Goal: Find specific page/section: Find specific page/section

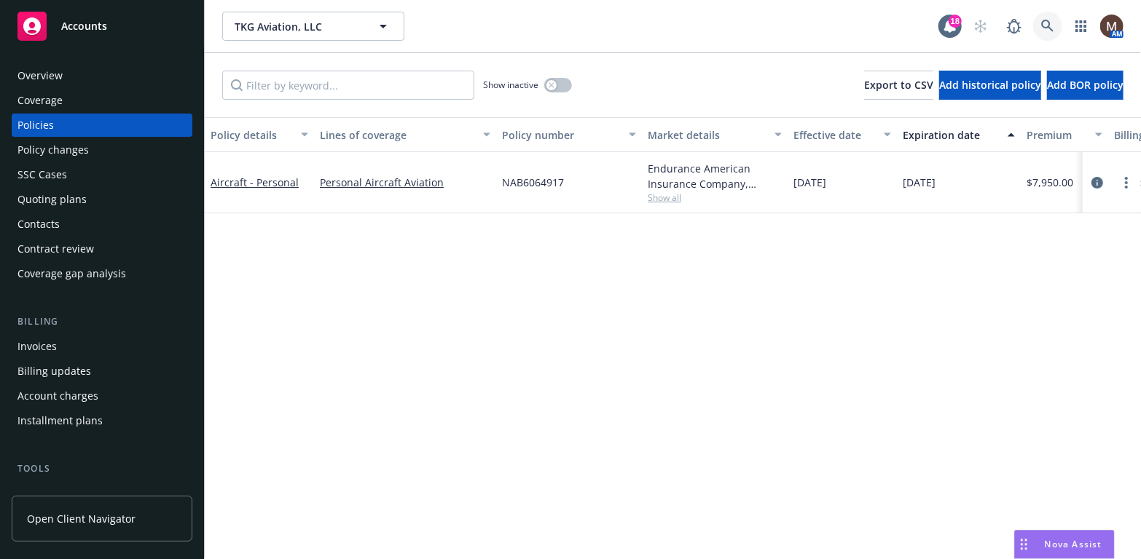
click at [1044, 20] on icon at bounding box center [1047, 26] width 12 height 12
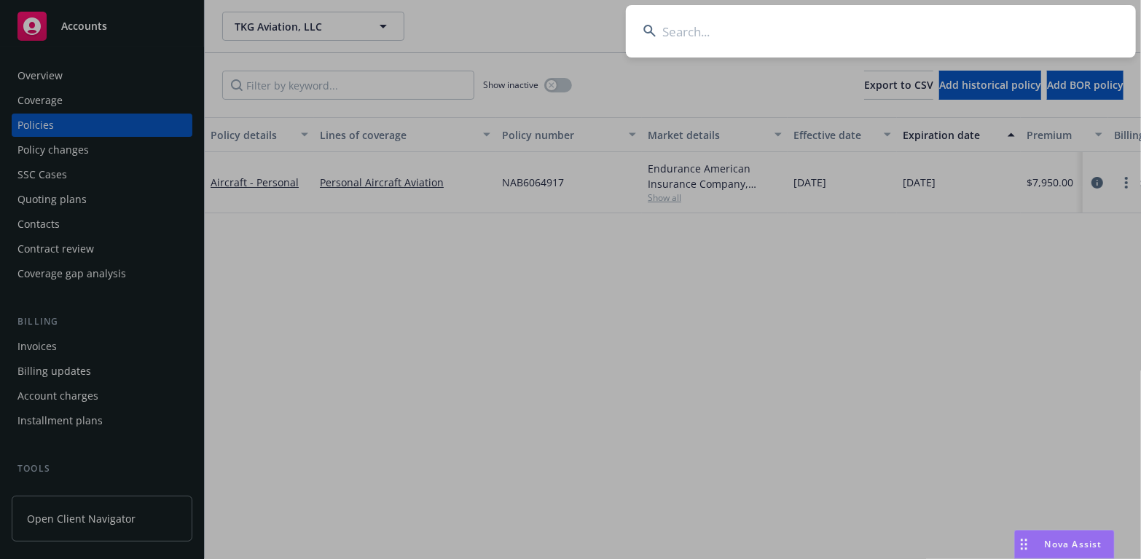
click at [679, 33] on input at bounding box center [881, 31] width 510 height 52
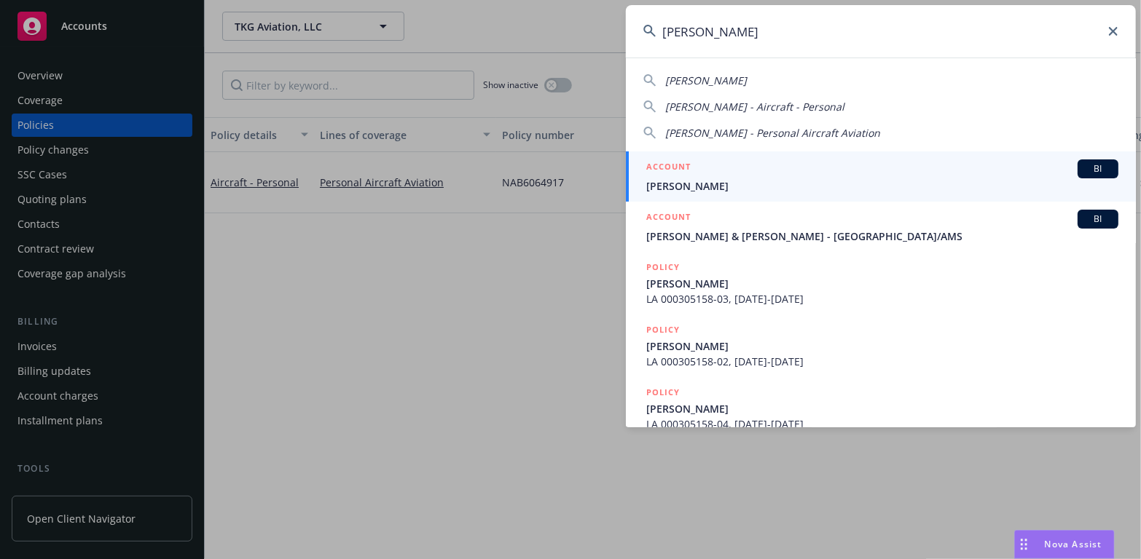
type input "[PERSON_NAME]"
click at [677, 186] on span "[PERSON_NAME]" at bounding box center [882, 185] width 472 height 15
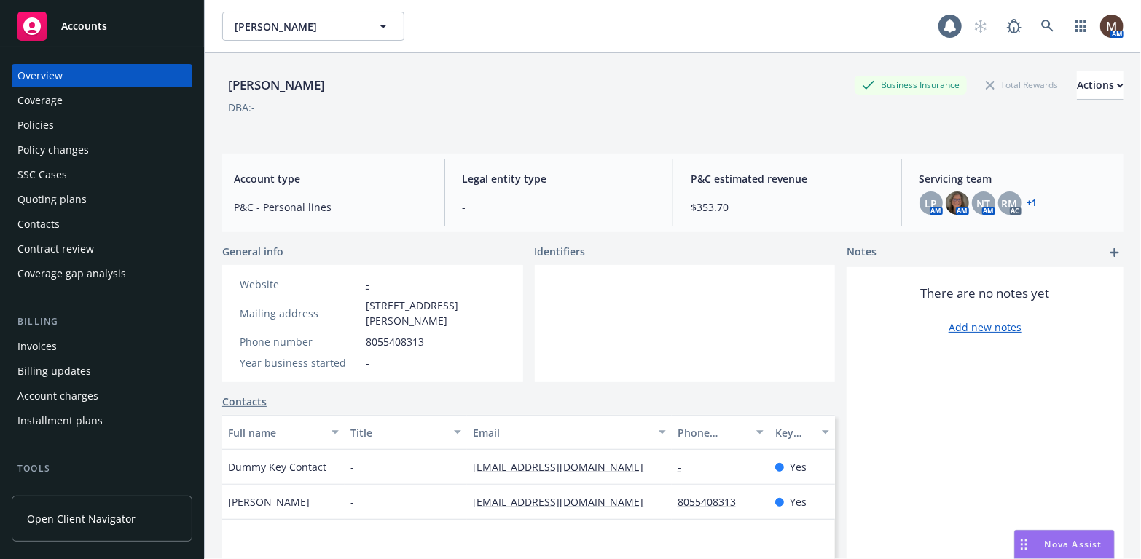
click at [37, 118] on div "Policies" at bounding box center [35, 125] width 36 height 23
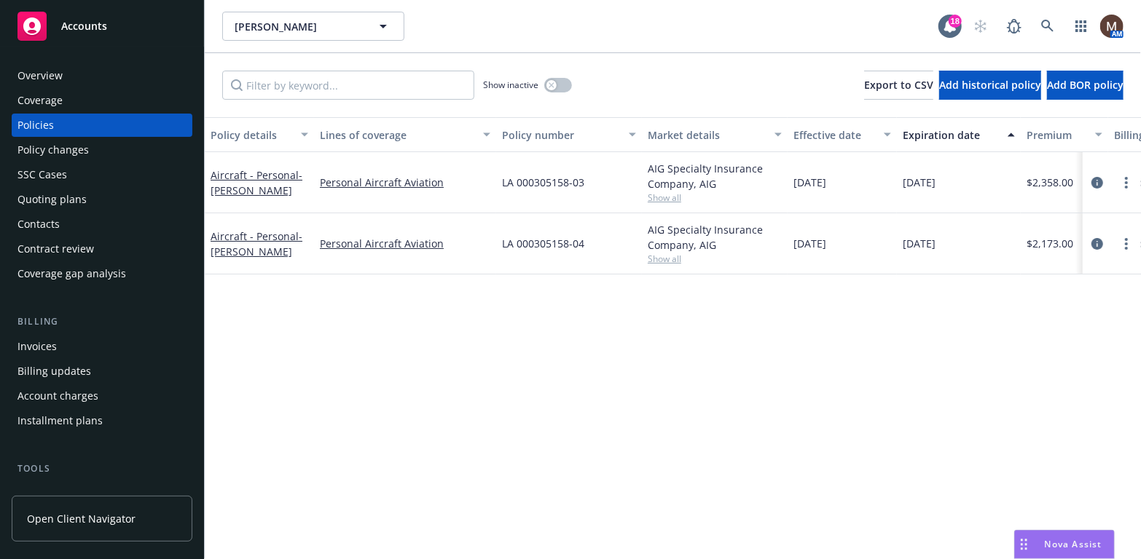
click at [25, 344] on div "Invoices" at bounding box center [36, 346] width 39 height 23
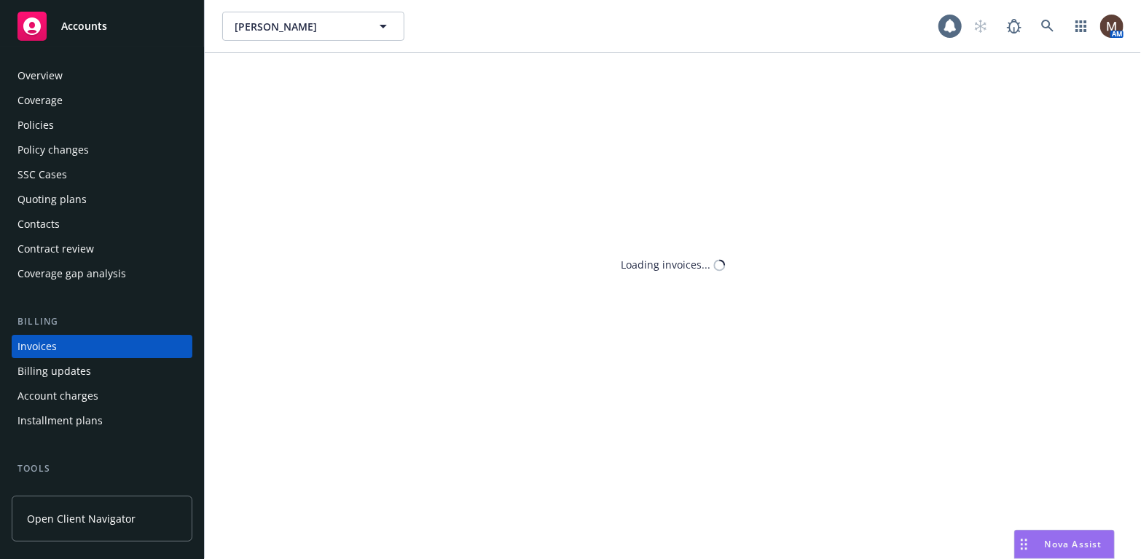
scroll to position [43, 0]
